Goal: Task Accomplishment & Management: Use online tool/utility

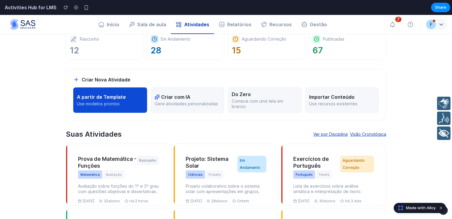
scroll to position [63, 0]
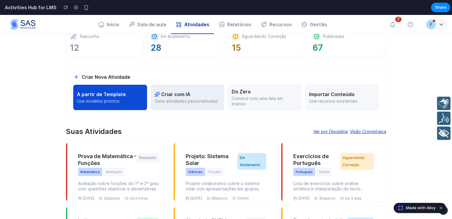
click at [193, 97] on div "Criar com IA" at bounding box center [187, 94] width 66 height 6
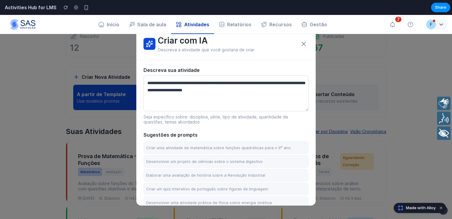
click at [318, 107] on div "Criar com IA Descreva a atividade que você gostaria de criar Descreva sua ativi…" at bounding box center [226, 117] width 452 height 204
click at [302, 44] on icon at bounding box center [303, 43] width 7 height 7
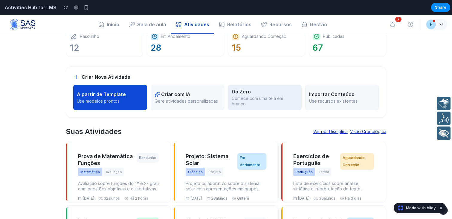
click at [244, 102] on p "Comece com uma tela em branco" at bounding box center [265, 101] width 66 height 10
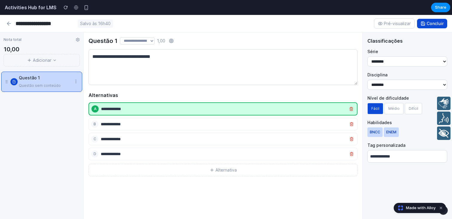
click at [8, 25] on icon at bounding box center [9, 24] width 6 height 6
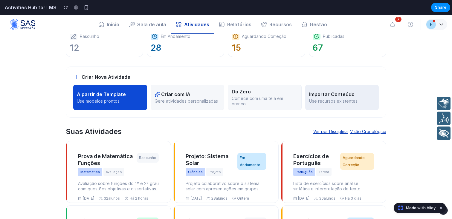
click at [325, 103] on p "Use recursos existentes" at bounding box center [342, 101] width 66 height 5
click at [110, 105] on button "A partir de Template Use modelos prontos" at bounding box center [110, 97] width 74 height 25
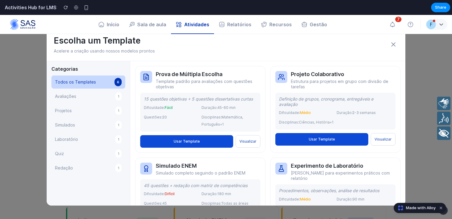
click at [82, 99] on button "Avaliações 1" at bounding box center [88, 96] width 74 height 13
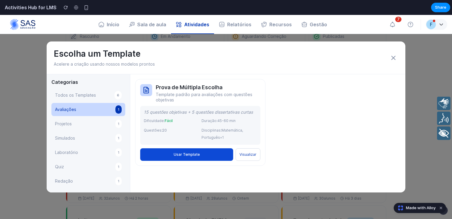
click at [74, 120] on button "Projetos 1" at bounding box center [88, 123] width 74 height 13
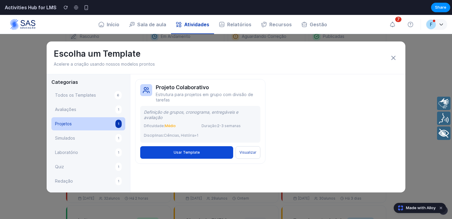
click at [65, 135] on span "Simulados" at bounding box center [65, 138] width 20 height 7
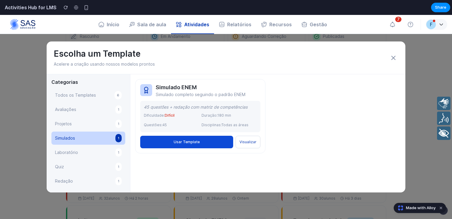
click at [65, 149] on span "Laboratório" at bounding box center [66, 152] width 23 height 7
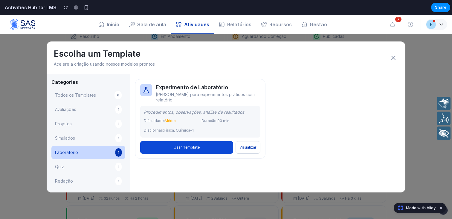
click at [65, 163] on button "Quiz 1" at bounding box center [88, 166] width 74 height 13
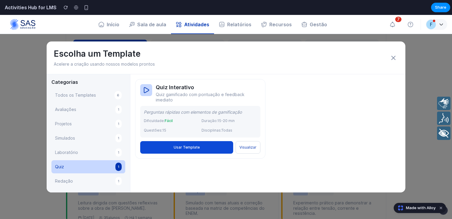
scroll to position [108, 0]
click at [65, 180] on span "Redação" at bounding box center [64, 181] width 18 height 7
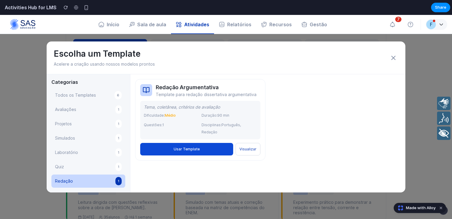
click at [396, 56] on icon at bounding box center [393, 57] width 7 height 7
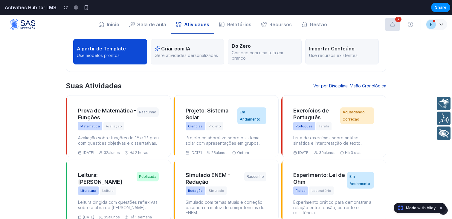
click at [386, 29] on button "button" at bounding box center [393, 24] width 16 height 13
click at [241, 26] on button "Relatórios" at bounding box center [235, 24] width 42 height 13
click at [275, 25] on button "Recursos" at bounding box center [276, 24] width 40 height 13
click at [442, 29] on button "F" at bounding box center [436, 24] width 22 height 11
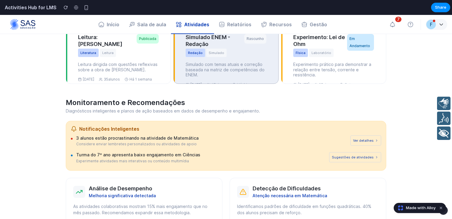
click at [242, 57] on div "Redação Simulado" at bounding box center [215, 53] width 59 height 8
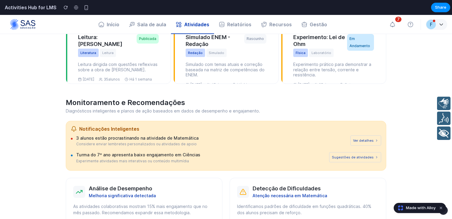
scroll to position [315, 0]
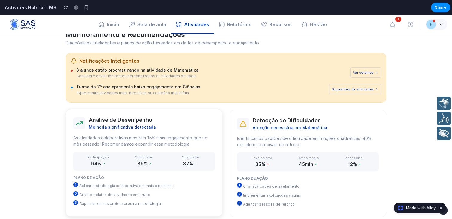
click at [193, 123] on div "Análise de Desempenho Melhoria significativa detectada" at bounding box center [144, 123] width 142 height 13
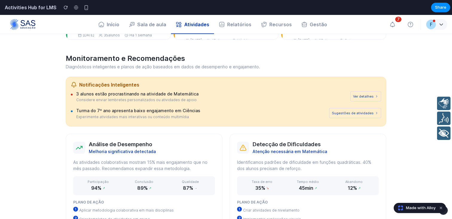
scroll to position [243, 0]
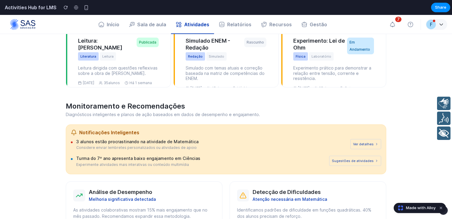
click at [371, 143] on button "Ver detalhes" at bounding box center [365, 144] width 31 height 10
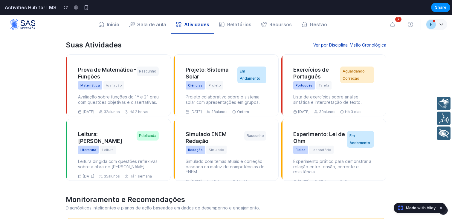
scroll to position [0, 0]
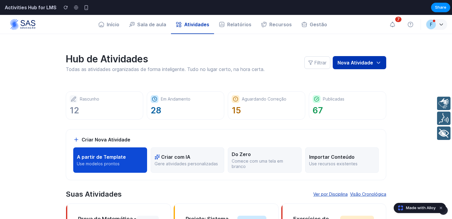
click at [354, 65] on button "Nova Atividade" at bounding box center [359, 62] width 53 height 13
